Goal: Information Seeking & Learning: Check status

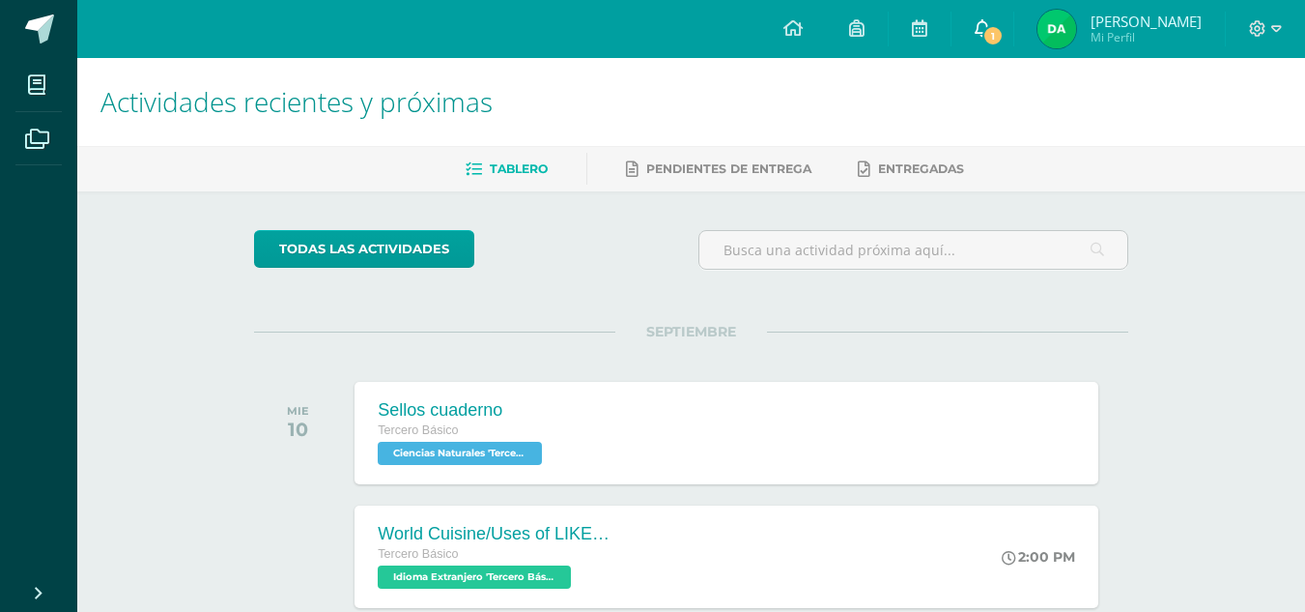
click at [992, 47] on link "1" at bounding box center [983, 29] width 62 height 58
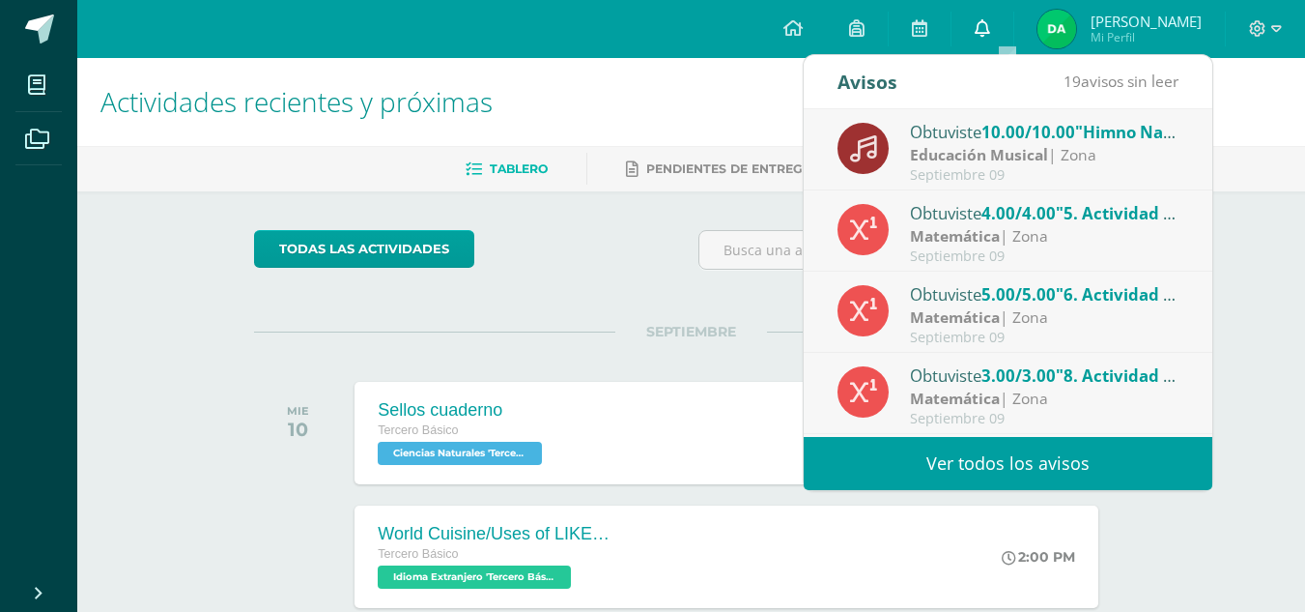
click at [1003, 40] on link "0" at bounding box center [983, 29] width 62 height 58
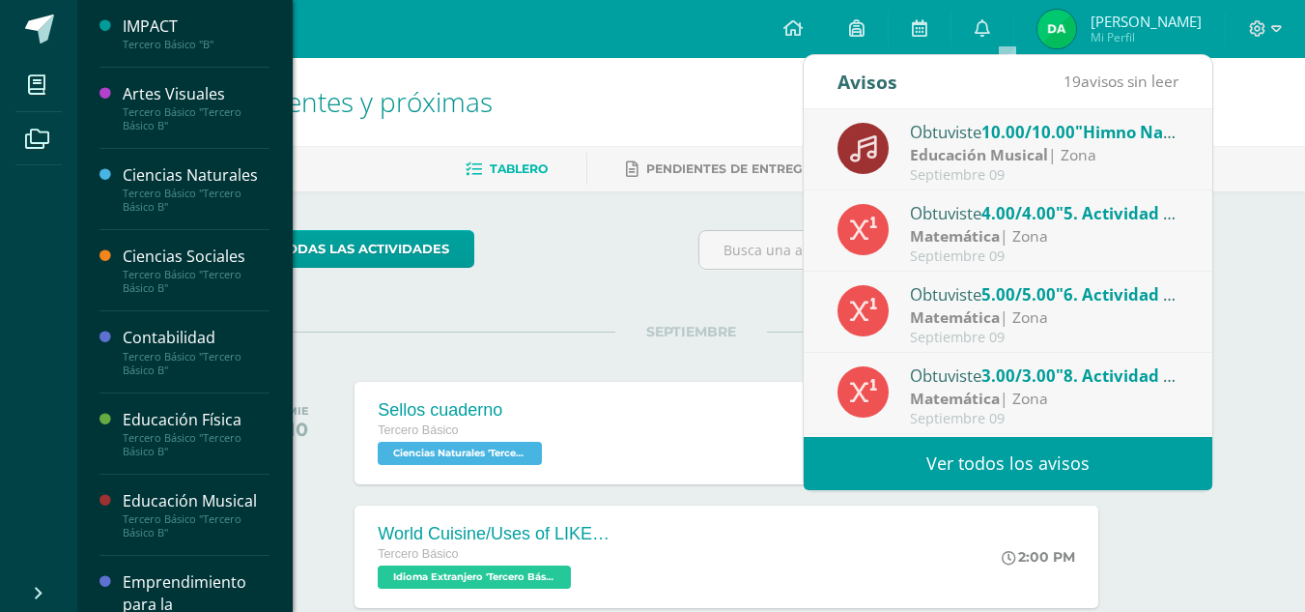
scroll to position [311, 0]
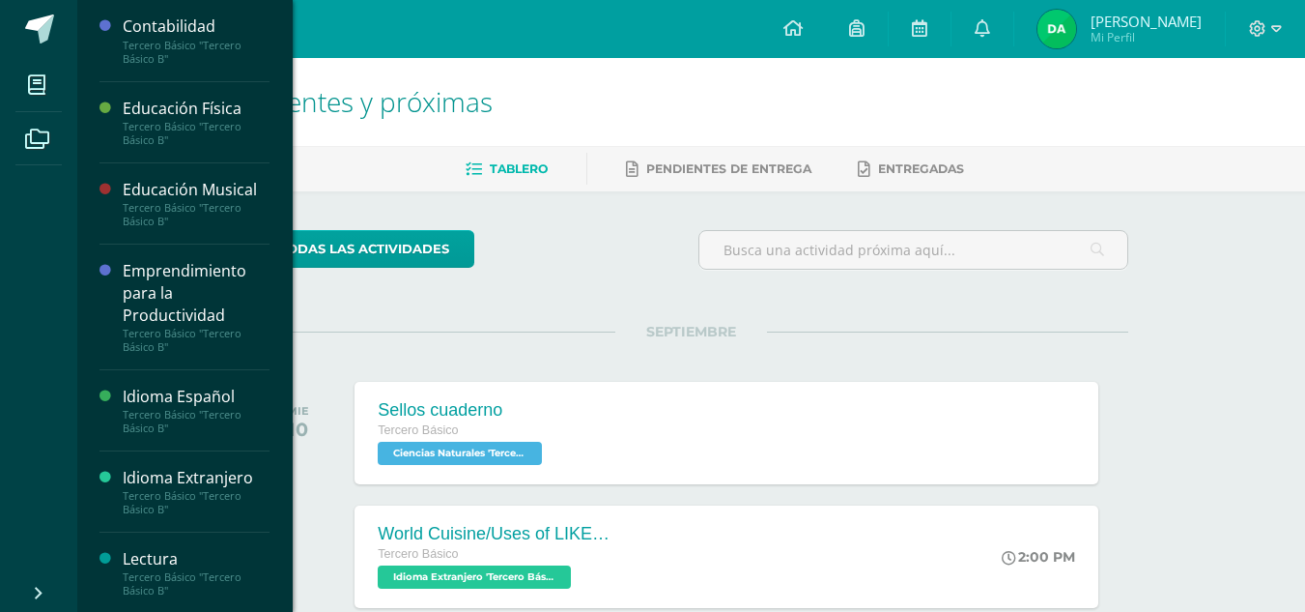
click at [199, 489] on div "Tercero Básico "Tercero Básico B"" at bounding box center [196, 502] width 147 height 27
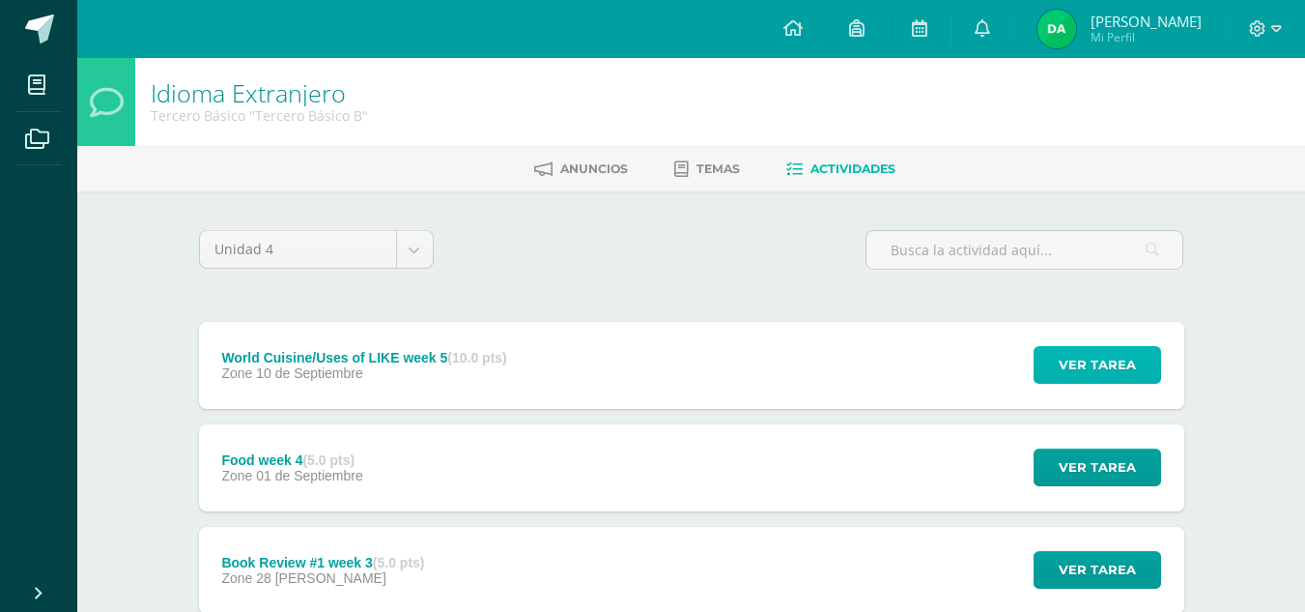
click at [1076, 371] on span "Ver tarea" at bounding box center [1097, 365] width 77 height 36
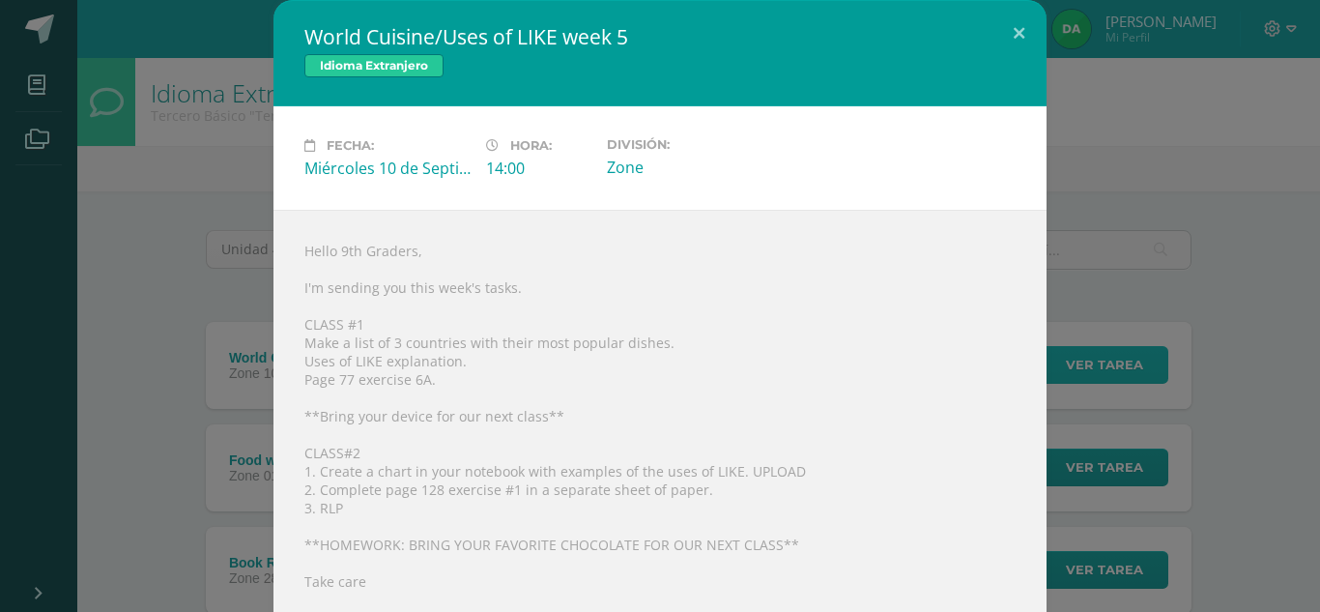
scroll to position [26, 0]
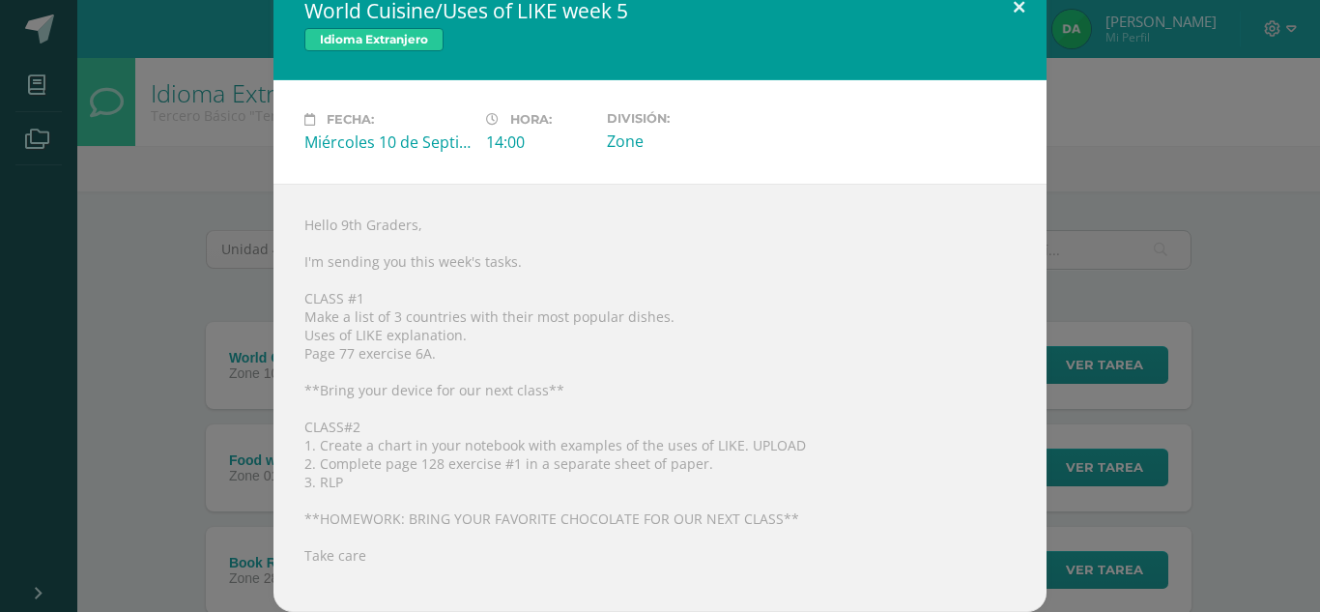
click at [1015, 7] on button at bounding box center [1018, 7] width 55 height 66
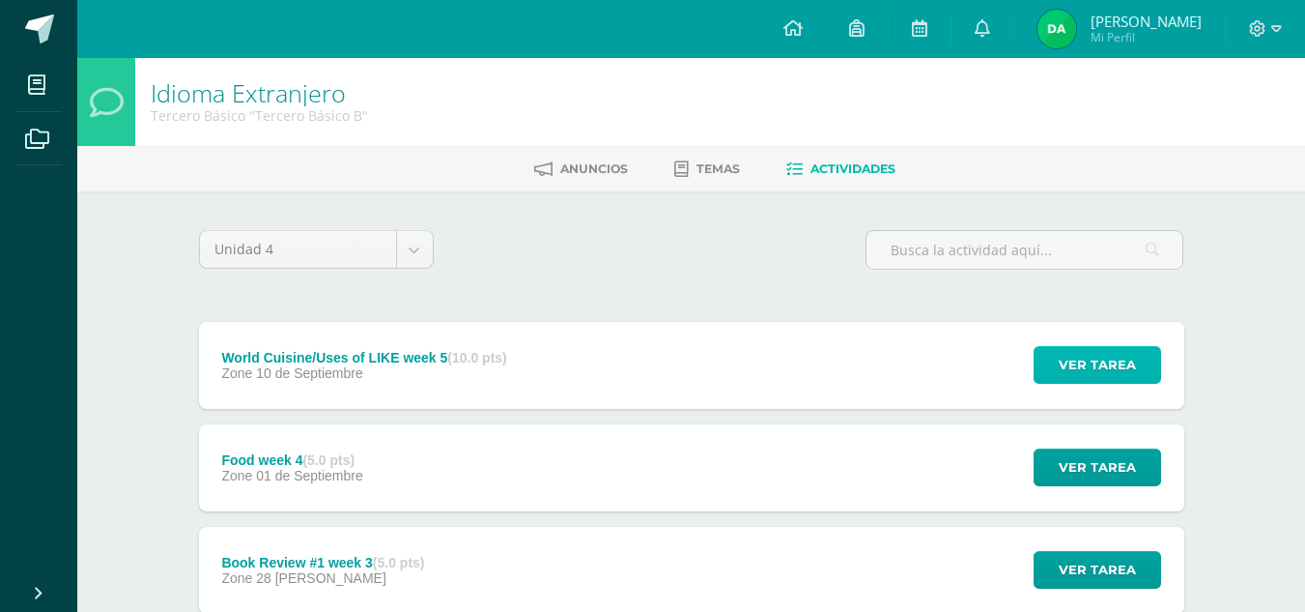
click at [1048, 358] on button "Ver tarea" at bounding box center [1098, 365] width 128 height 38
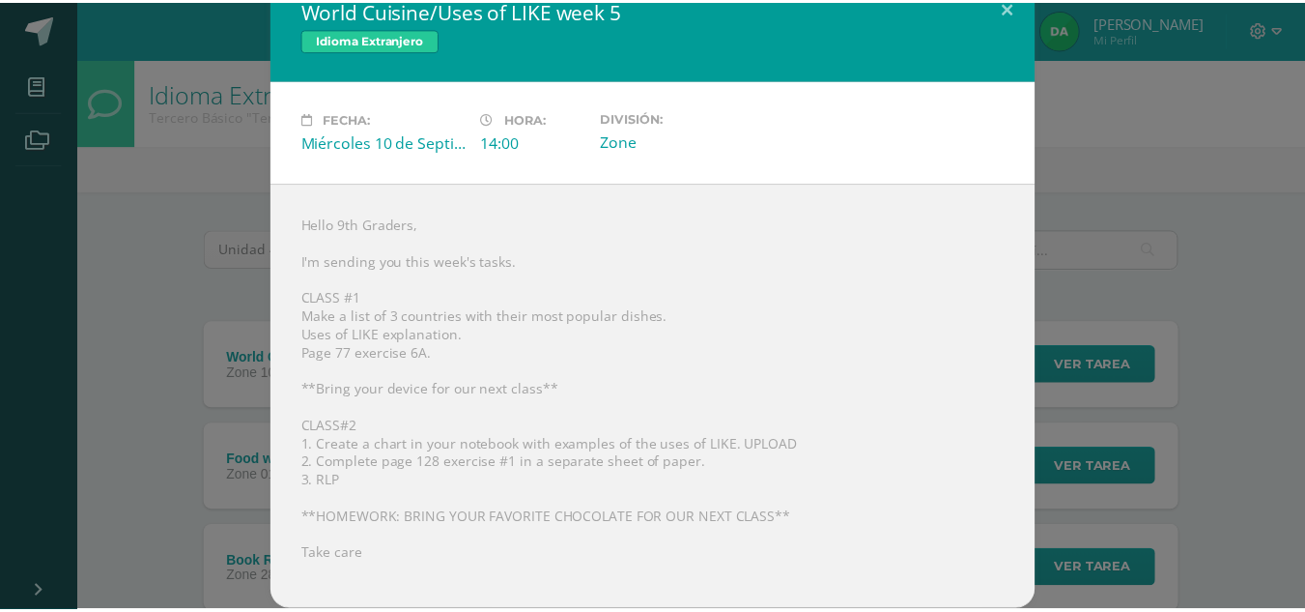
scroll to position [0, 0]
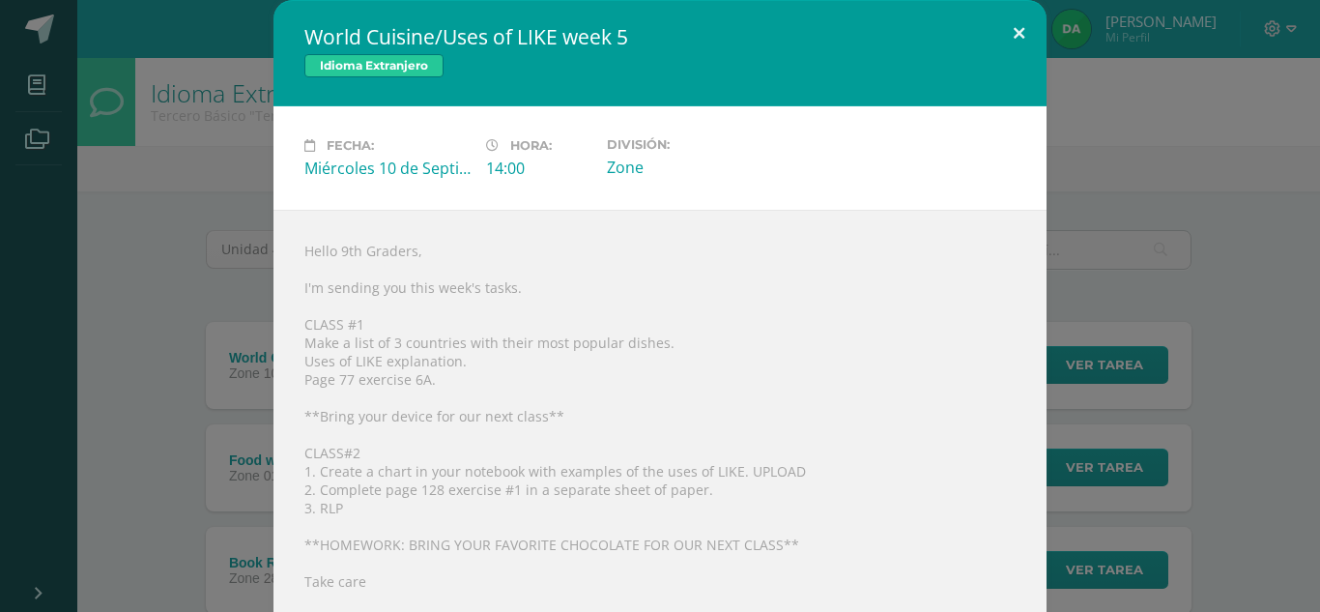
click at [1009, 38] on button at bounding box center [1018, 33] width 55 height 66
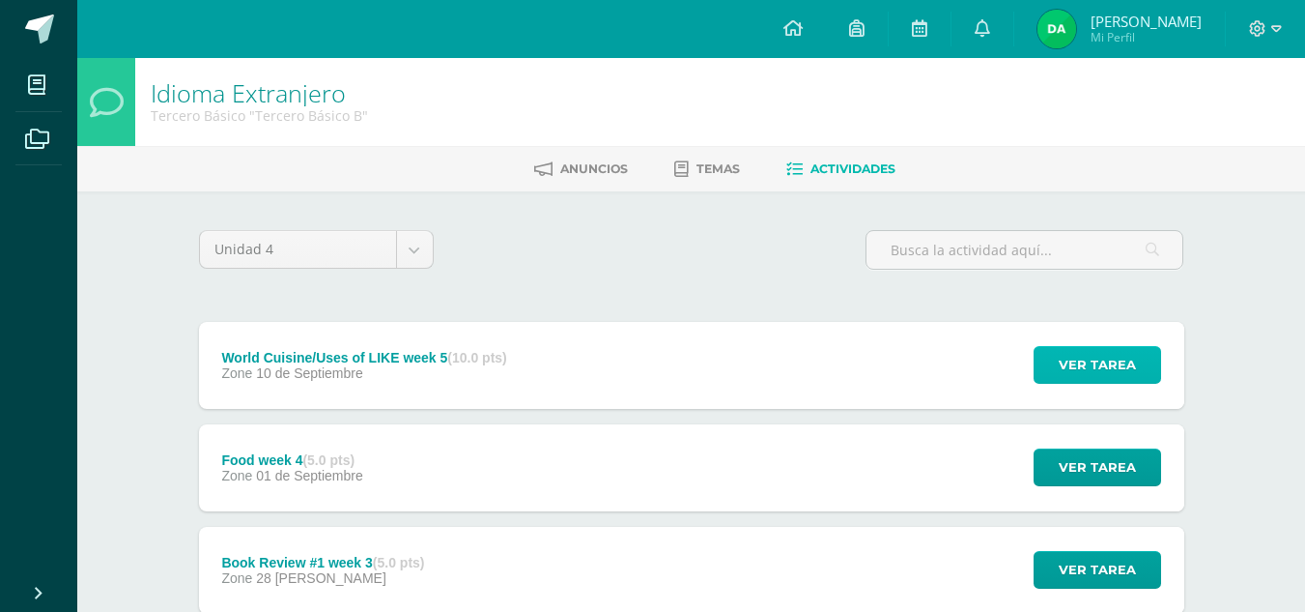
click at [1045, 355] on button "Ver tarea" at bounding box center [1098, 365] width 128 height 38
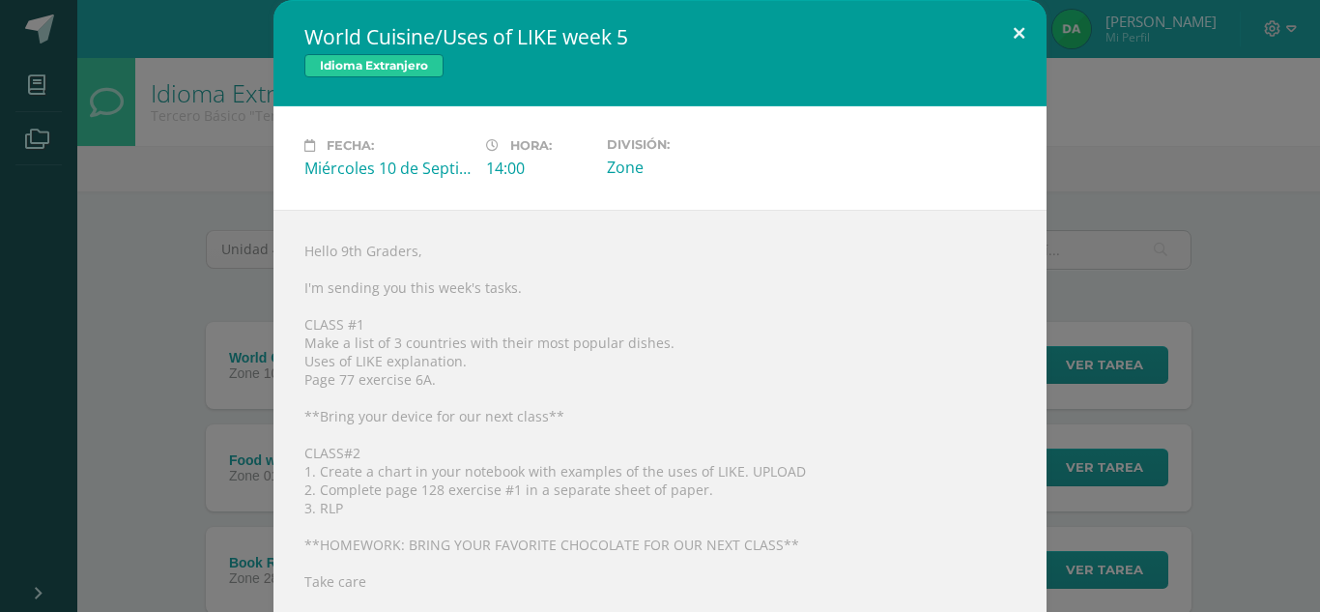
click at [1006, 19] on button at bounding box center [1018, 33] width 55 height 66
